Goal: Share content

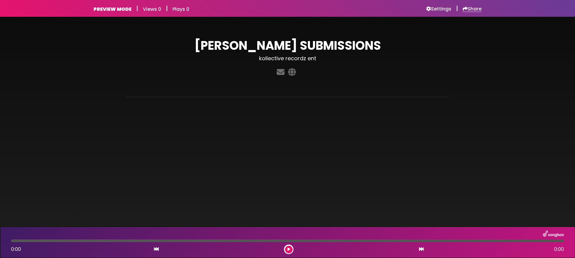
click at [476, 9] on h6 "Share" at bounding box center [471, 9] width 19 height 6
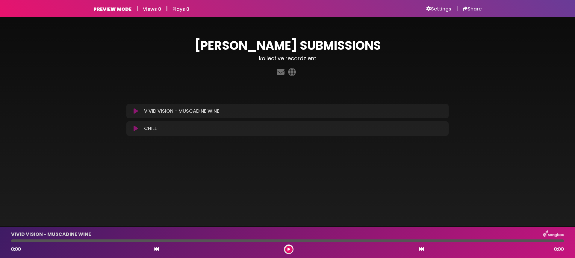
click at [136, 109] on icon at bounding box center [136, 111] width 4 height 6
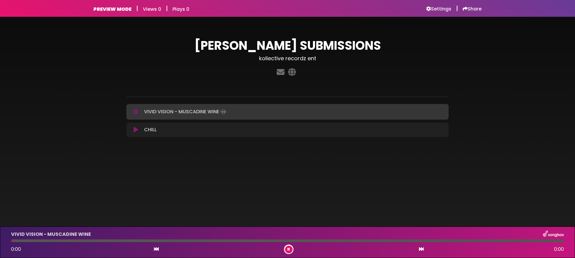
click at [135, 128] on icon at bounding box center [136, 130] width 4 height 6
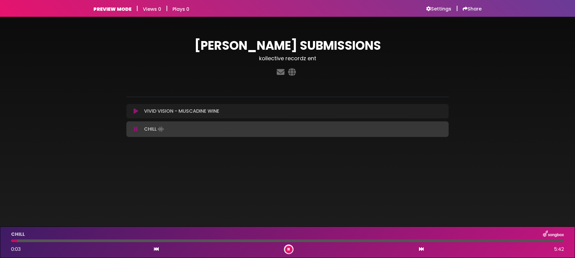
click at [135, 128] on icon at bounding box center [136, 129] width 4 height 6
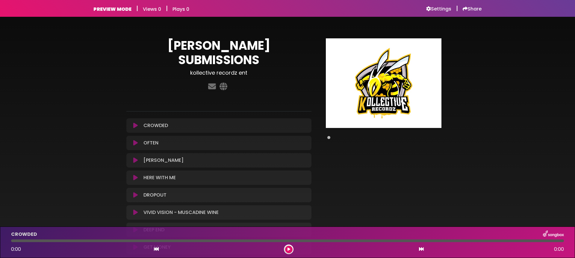
click at [133, 122] on button at bounding box center [135, 125] width 11 height 6
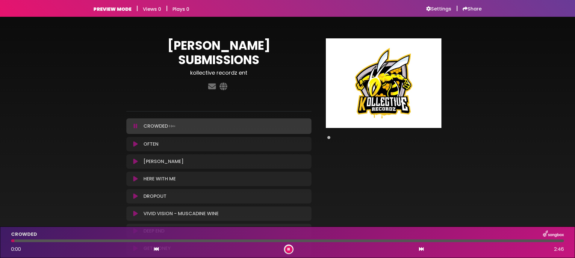
click at [133, 123] on button at bounding box center [135, 126] width 11 height 6
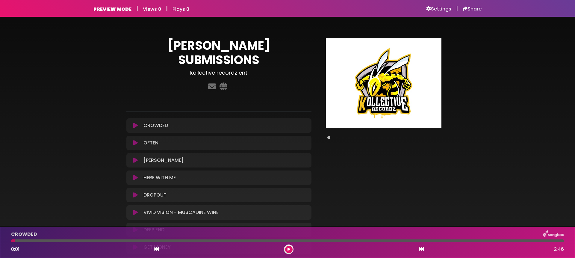
click at [136, 140] on icon at bounding box center [135, 143] width 4 height 6
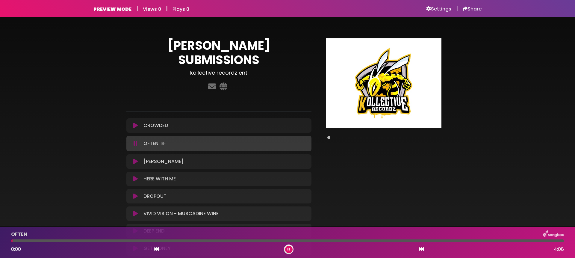
click at [136, 140] on icon at bounding box center [136, 143] width 4 height 6
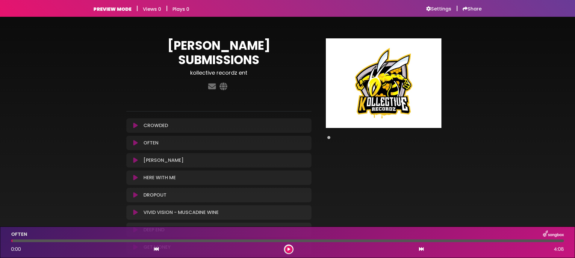
click at [137, 157] on icon at bounding box center [135, 160] width 4 height 6
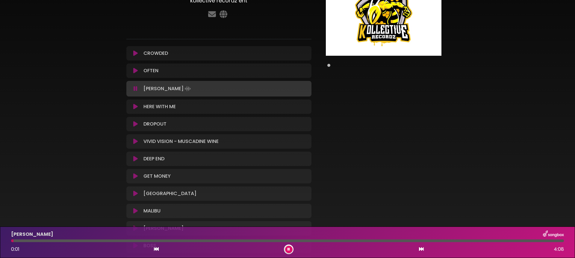
scroll to position [72, 0]
click at [134, 103] on icon at bounding box center [135, 106] width 4 height 6
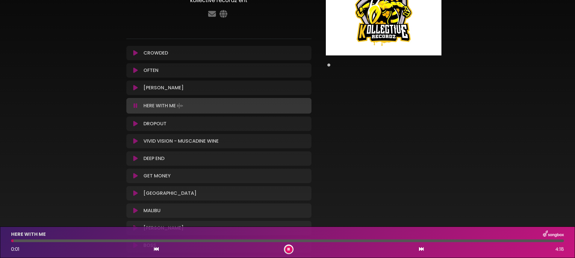
click at [134, 121] on icon at bounding box center [135, 124] width 4 height 6
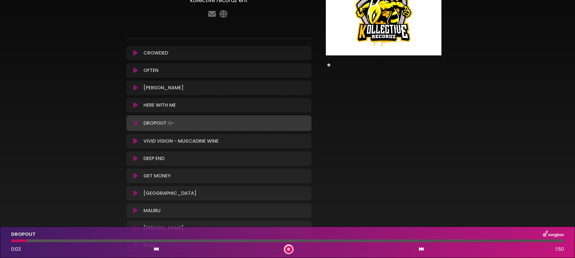
click at [136, 138] on icon at bounding box center [135, 141] width 4 height 6
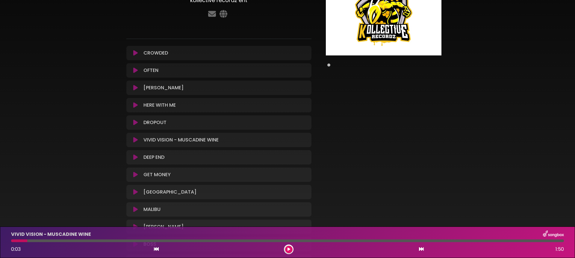
click at [136, 137] on icon at bounding box center [135, 140] width 4 height 6
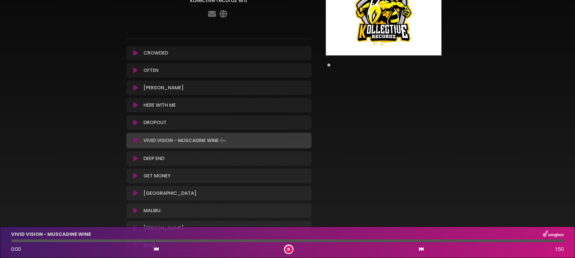
scroll to position [73, 0]
click at [136, 137] on icon at bounding box center [136, 140] width 4 height 6
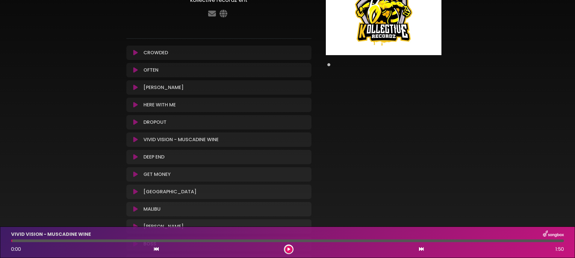
click at [136, 136] on icon at bounding box center [135, 139] width 4 height 6
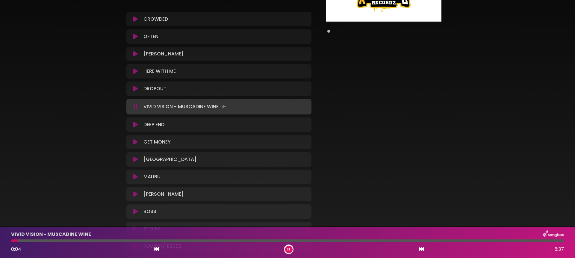
scroll to position [107, 0]
click at [135, 102] on icon at bounding box center [136, 105] width 4 height 6
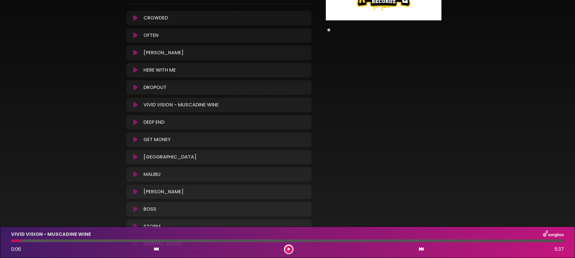
click at [134, 206] on icon at bounding box center [135, 209] width 4 height 6
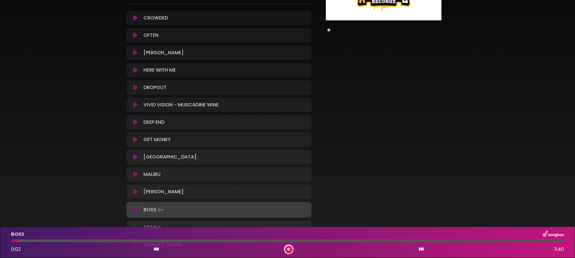
click at [134, 207] on icon at bounding box center [136, 210] width 4 height 6
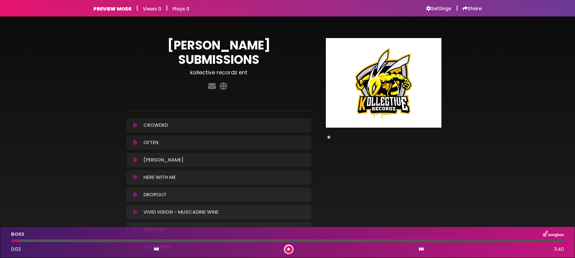
scroll to position [0, 0]
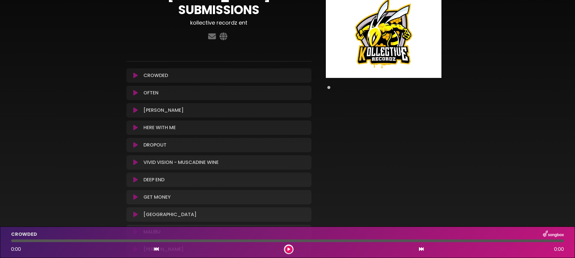
scroll to position [48, 0]
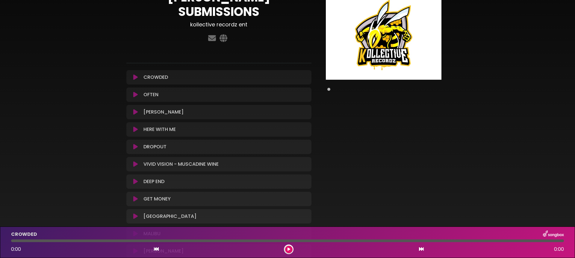
click at [136, 161] on icon at bounding box center [135, 164] width 4 height 6
click at [135, 161] on icon at bounding box center [135, 164] width 4 height 6
click at [135, 144] on icon at bounding box center [135, 147] width 4 height 6
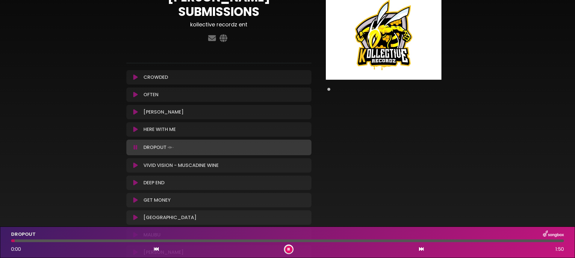
click at [134, 162] on icon at bounding box center [135, 165] width 4 height 6
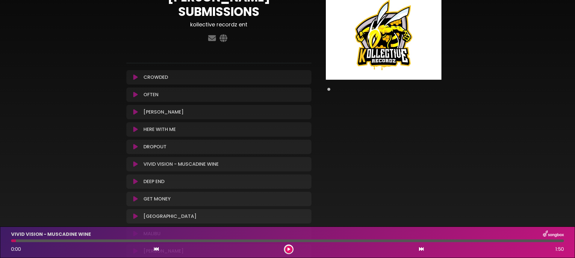
click at [134, 161] on icon at bounding box center [135, 164] width 4 height 6
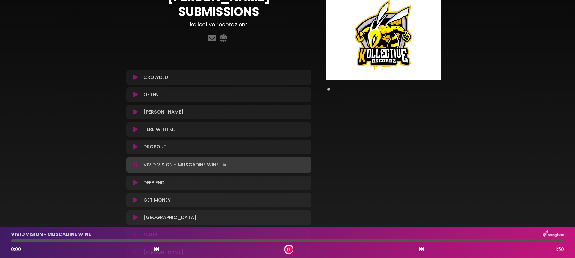
click at [136, 180] on icon at bounding box center [135, 183] width 4 height 6
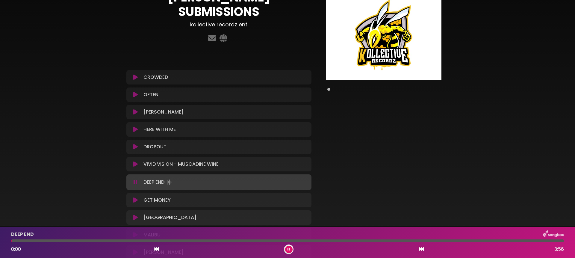
scroll to position [48, 0]
click at [136, 161] on icon at bounding box center [135, 164] width 4 height 6
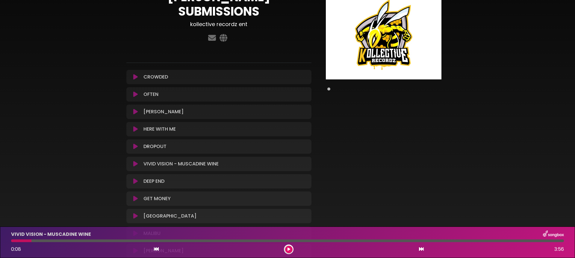
click at [134, 178] on icon at bounding box center [135, 181] width 4 height 6
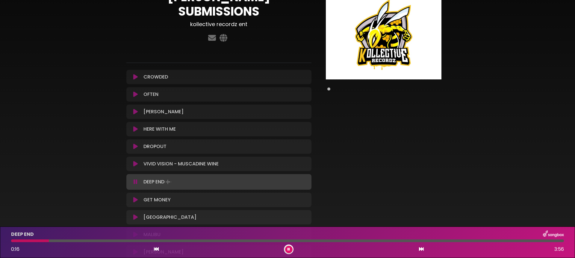
click at [136, 161] on icon at bounding box center [135, 164] width 4 height 6
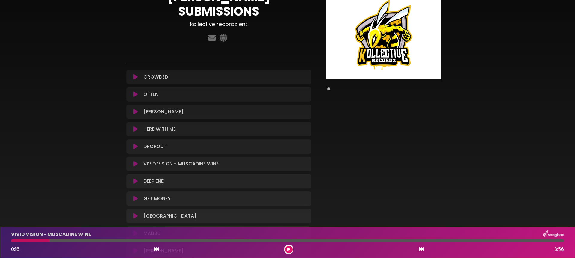
click at [134, 178] on icon at bounding box center [135, 181] width 4 height 6
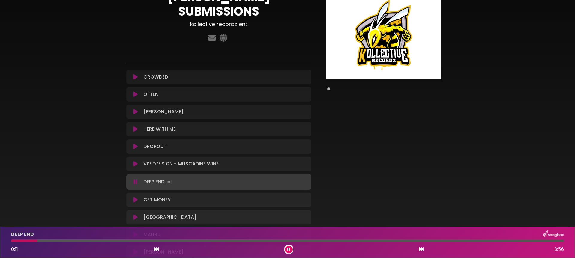
click at [136, 197] on icon at bounding box center [135, 200] width 4 height 6
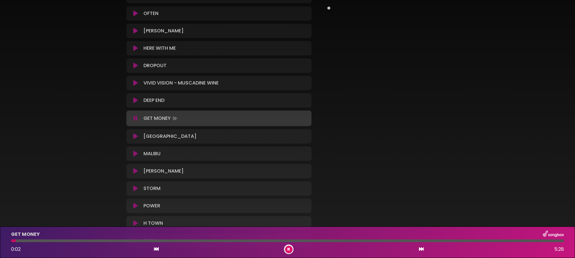
scroll to position [130, 0]
click at [138, 133] on button at bounding box center [135, 136] width 11 height 6
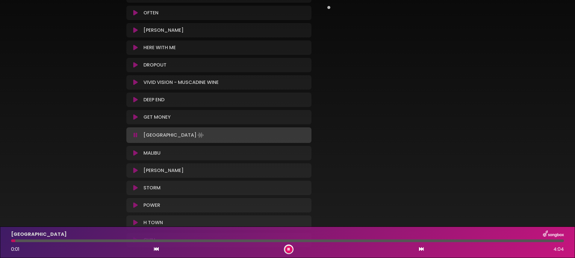
click at [135, 150] on icon at bounding box center [135, 153] width 4 height 6
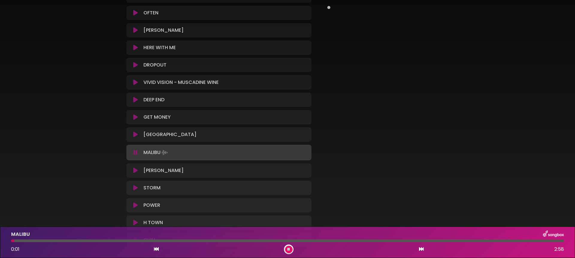
click at [134, 167] on icon at bounding box center [135, 170] width 4 height 6
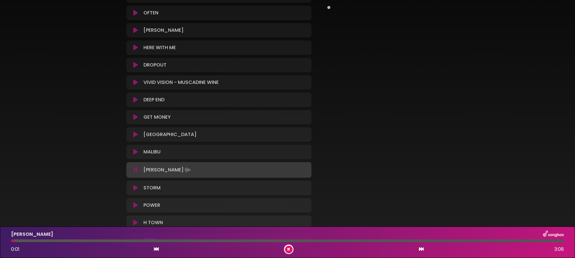
click at [136, 185] on icon at bounding box center [135, 188] width 4 height 6
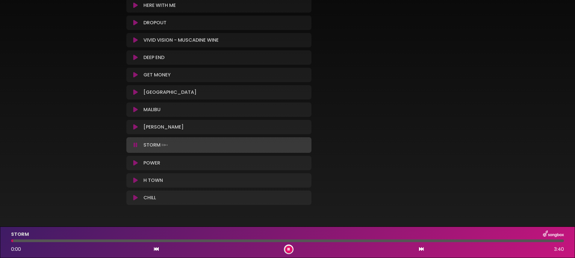
scroll to position [174, 0]
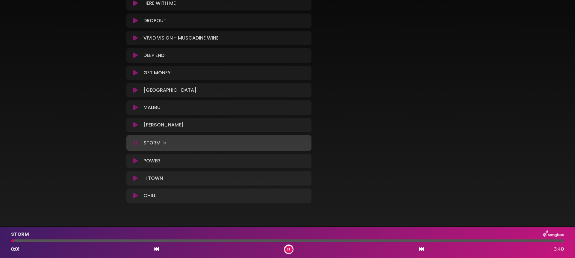
click at [135, 158] on icon at bounding box center [135, 161] width 4 height 6
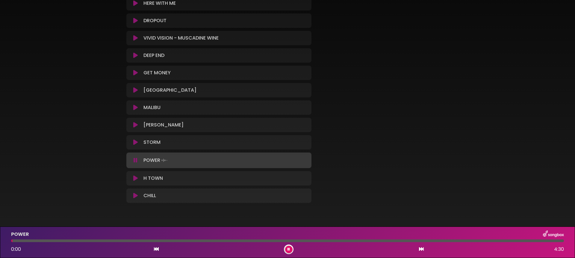
click at [136, 175] on icon at bounding box center [135, 178] width 4 height 6
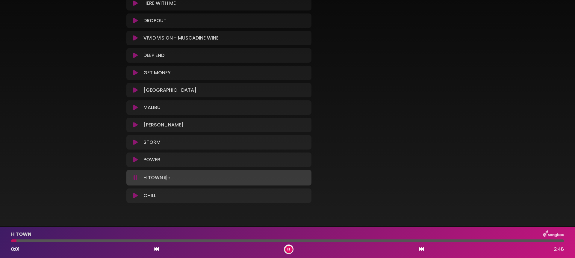
click at [137, 192] on icon at bounding box center [135, 195] width 4 height 6
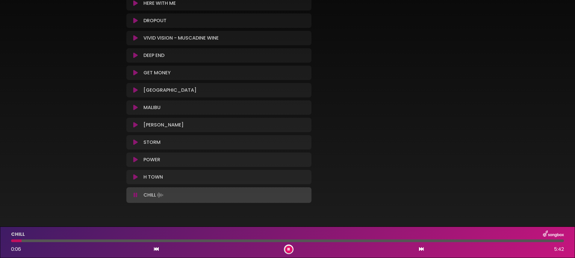
click at [288, 250] on icon at bounding box center [288, 249] width 2 height 4
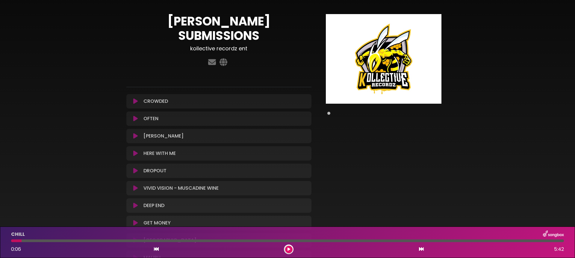
scroll to position [0, 0]
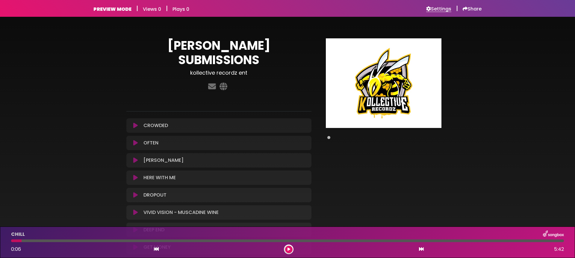
click at [445, 10] on h6 "Settings" at bounding box center [438, 9] width 25 height 6
click at [470, 9] on h6 "Share" at bounding box center [471, 9] width 19 height 6
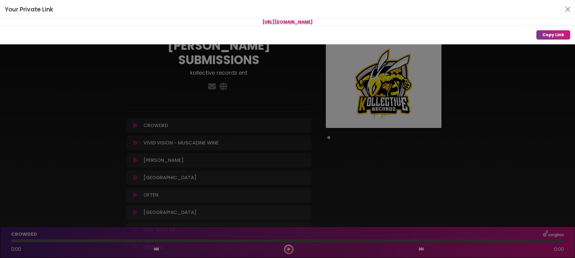
drag, startPoint x: 362, startPoint y: 21, endPoint x: 191, endPoint y: 15, distance: 171.6
click at [191, 15] on div "Your Private Link [URL][DOMAIN_NAME] Copy Link" at bounding box center [287, 22] width 575 height 44
copy div "[URL][DOMAIN_NAME]"
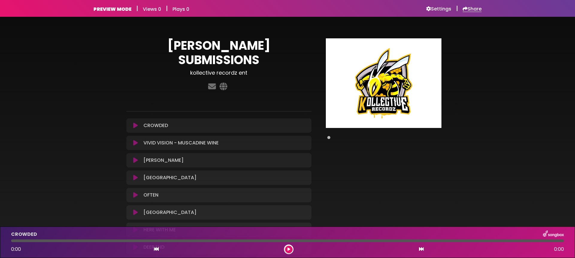
click at [469, 7] on h6 "Share" at bounding box center [471, 9] width 19 height 6
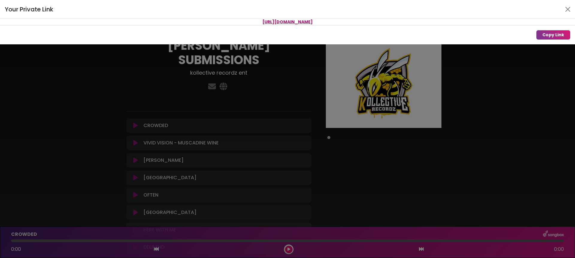
drag, startPoint x: 363, startPoint y: 22, endPoint x: 215, endPoint y: 21, distance: 147.6
click at [215, 21] on p "[URL][DOMAIN_NAME]" at bounding box center [287, 22] width 575 height 6
copy span "[URL][DOMAIN_NAME]"
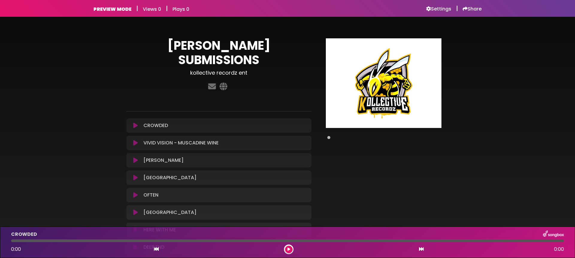
click at [133, 122] on icon at bounding box center [135, 125] width 4 height 6
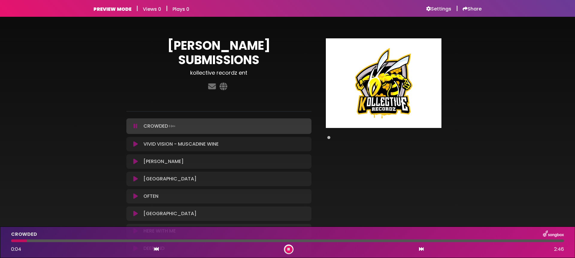
click at [135, 141] on icon at bounding box center [135, 144] width 4 height 6
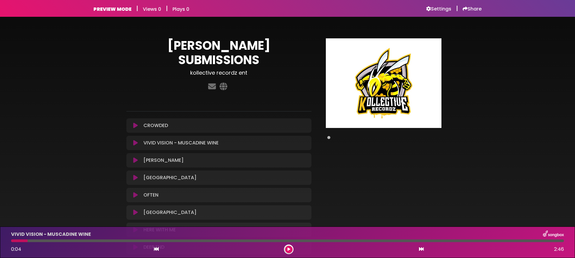
click at [135, 157] on icon at bounding box center [135, 160] width 4 height 6
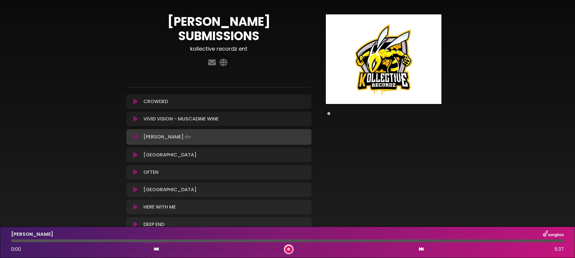
scroll to position [26, 0]
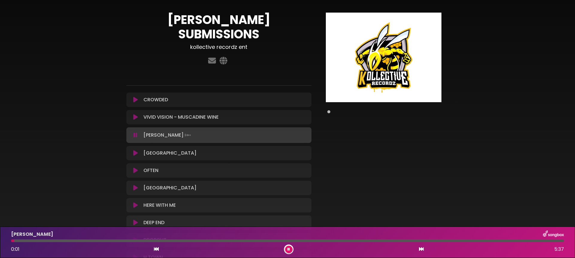
click at [135, 113] on div "VIVID VISION - MUSCADINE WINE Loading Track..." at bounding box center [219, 116] width 178 height 7
click at [134, 150] on icon at bounding box center [135, 153] width 4 height 6
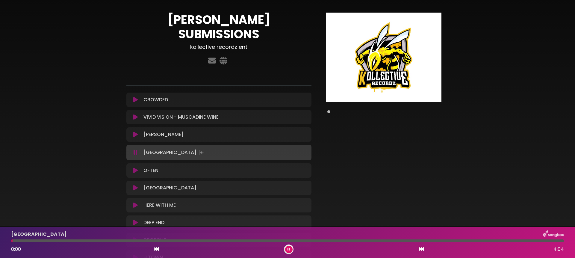
click at [136, 131] on icon at bounding box center [135, 134] width 4 height 6
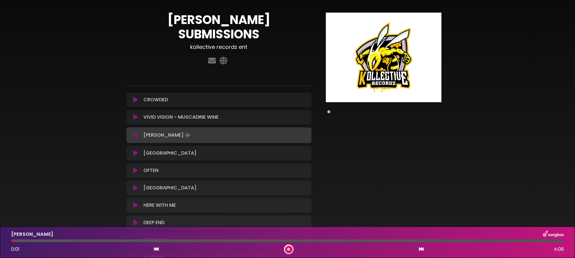
click at [134, 150] on icon at bounding box center [135, 153] width 4 height 6
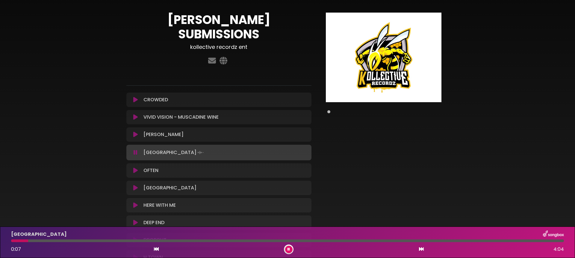
click at [134, 167] on icon at bounding box center [135, 170] width 4 height 6
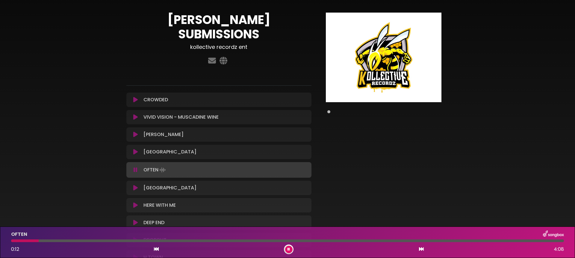
click at [136, 202] on icon at bounding box center [135, 205] width 4 height 6
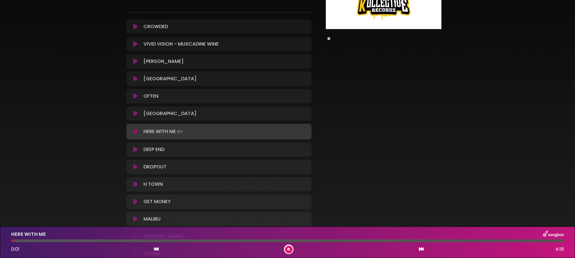
scroll to position [101, 0]
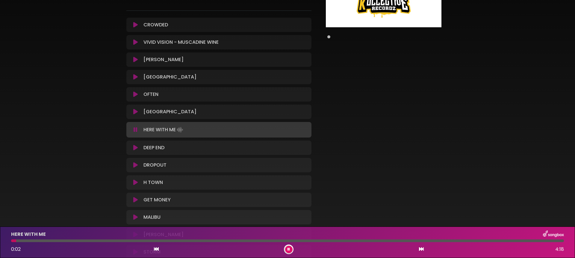
click at [135, 145] on icon at bounding box center [135, 148] width 4 height 6
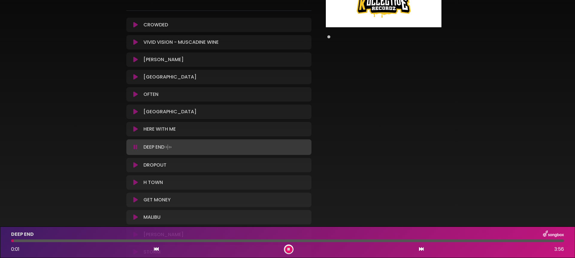
scroll to position [101, 0]
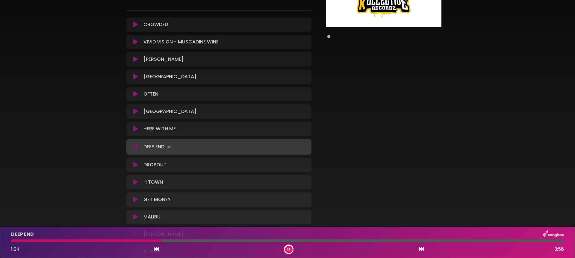
click at [289, 250] on icon at bounding box center [288, 249] width 2 height 4
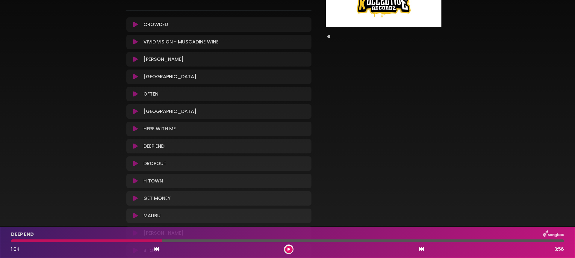
scroll to position [103, 0]
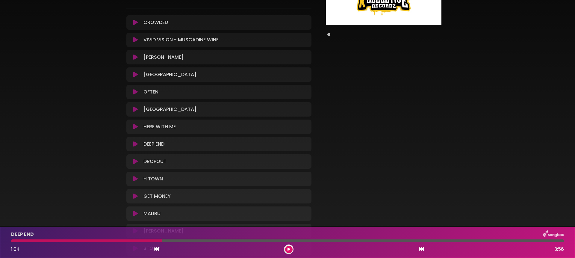
click at [154, 227] on p "KANYE Loading Track..." at bounding box center [163, 230] width 40 height 7
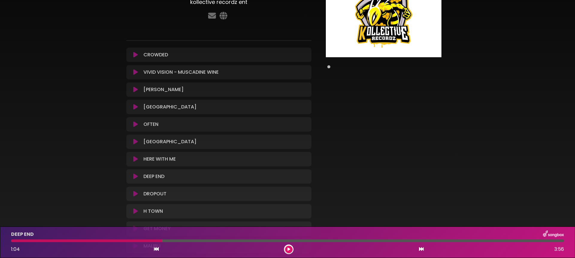
scroll to position [70, 0]
click at [137, 122] on icon at bounding box center [135, 125] width 4 height 6
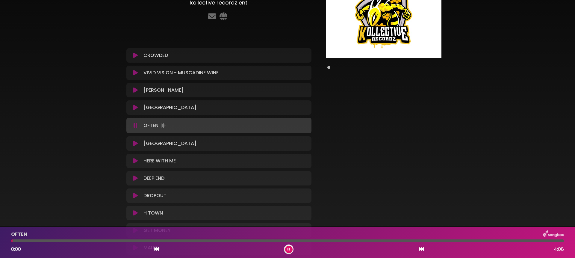
drag, startPoint x: 137, startPoint y: 109, endPoint x: 137, endPoint y: 113, distance: 3.9
click at [137, 122] on icon at bounding box center [136, 125] width 4 height 6
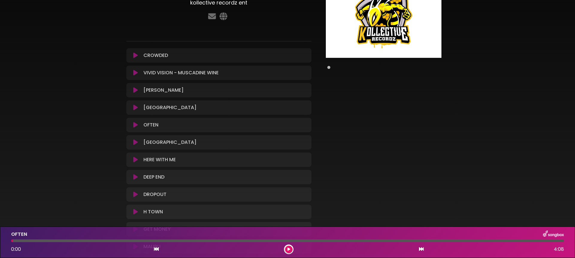
click at [132, 157] on button at bounding box center [135, 160] width 11 height 6
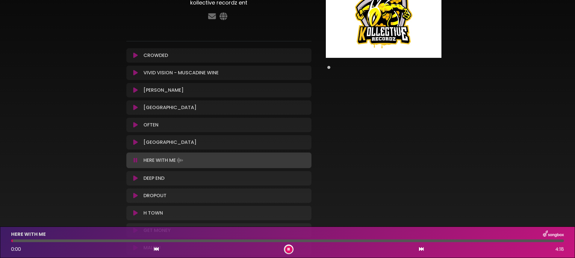
click at [132, 157] on button at bounding box center [135, 160] width 11 height 6
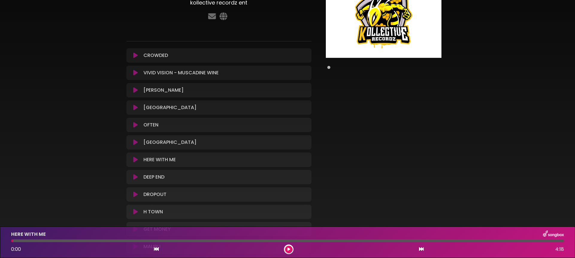
click at [134, 191] on icon at bounding box center [135, 194] width 4 height 6
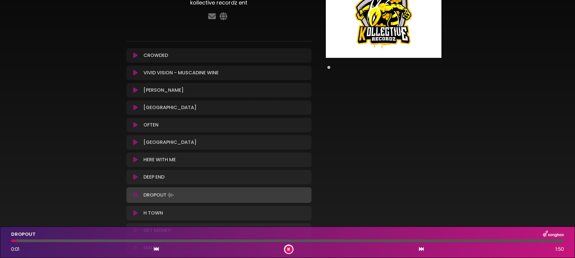
click at [134, 192] on icon at bounding box center [136, 195] width 4 height 6
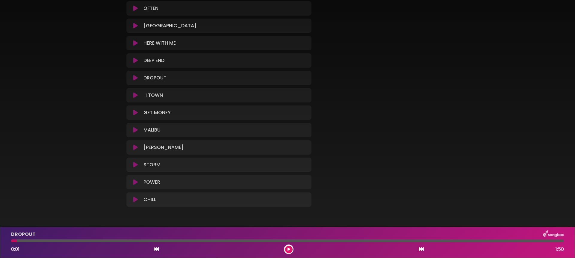
scroll to position [190, 0]
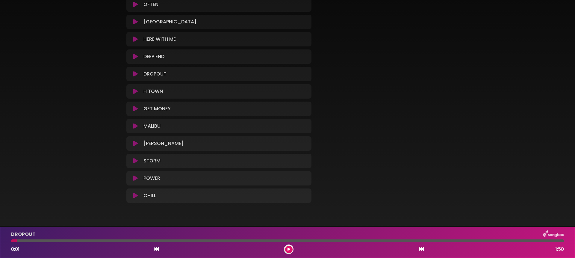
click at [134, 106] on icon at bounding box center [135, 109] width 4 height 6
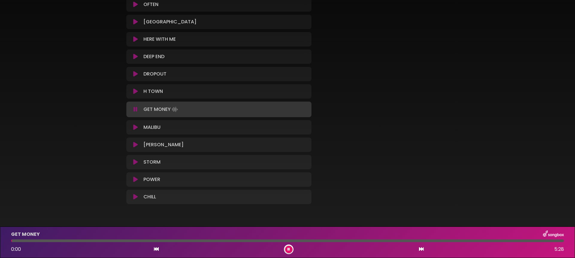
click at [133, 124] on div "MALIBU Loading Track..." at bounding box center [219, 127] width 178 height 7
click at [133, 124] on button at bounding box center [135, 127] width 11 height 6
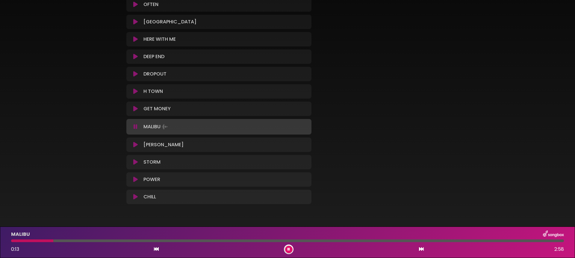
click at [135, 159] on icon at bounding box center [135, 162] width 4 height 6
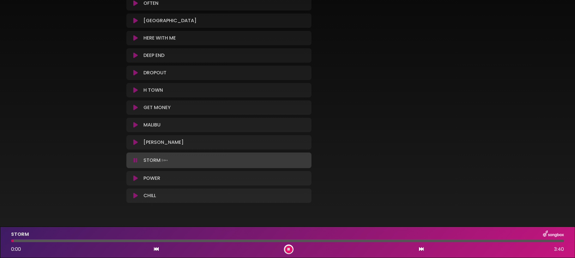
click at [135, 157] on icon at bounding box center [136, 160] width 4 height 6
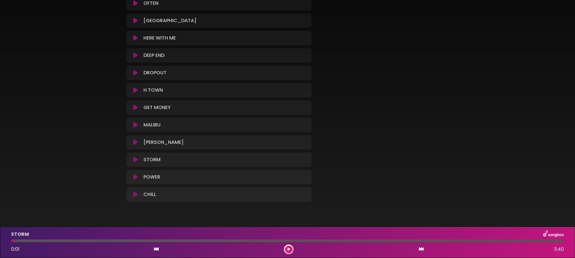
scroll to position [190, 0]
click at [134, 175] on icon at bounding box center [135, 178] width 4 height 6
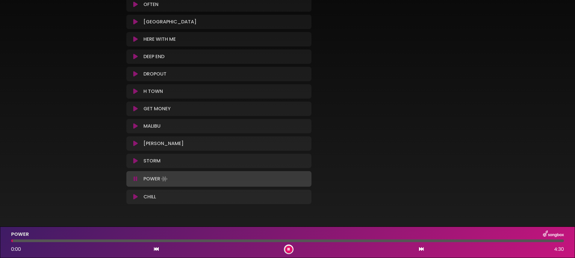
click at [134, 176] on icon at bounding box center [136, 179] width 4 height 6
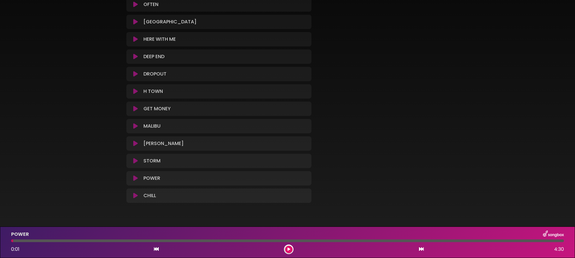
click at [134, 192] on icon at bounding box center [135, 195] width 4 height 6
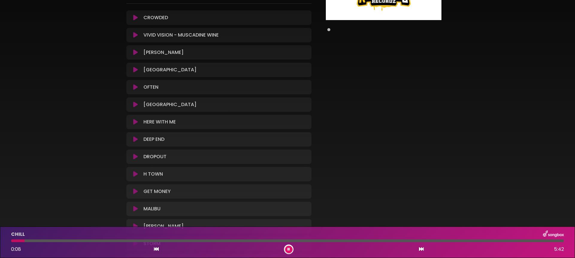
scroll to position [0, 0]
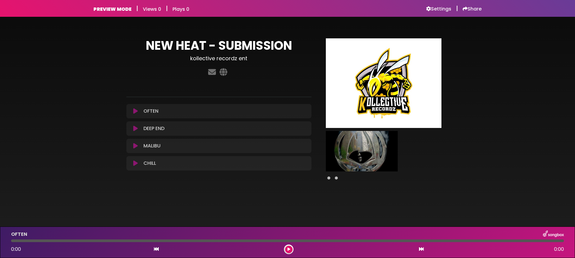
click at [132, 111] on button at bounding box center [135, 111] width 11 height 6
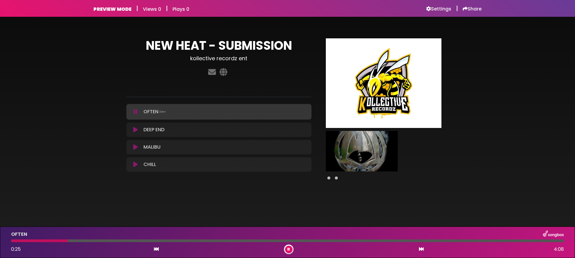
click at [132, 111] on button at bounding box center [135, 112] width 11 height 6
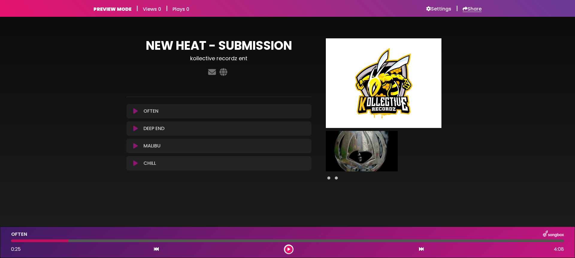
click at [471, 9] on h6 "Share" at bounding box center [471, 9] width 19 height 6
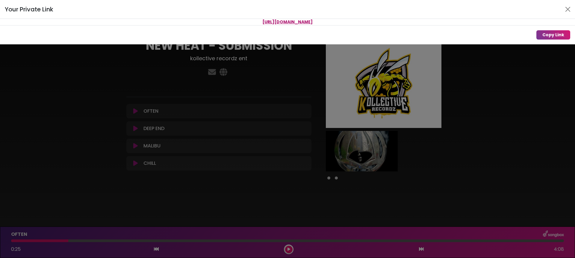
drag, startPoint x: 361, startPoint y: 21, endPoint x: 201, endPoint y: 14, distance: 160.9
click at [201, 14] on div "Your Private Link [URL][DOMAIN_NAME] Copy Link" at bounding box center [287, 22] width 575 height 44
copy div "[URL][DOMAIN_NAME]"
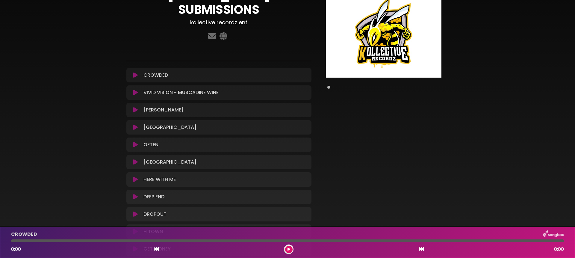
scroll to position [50, 0]
